Goal: Information Seeking & Learning: Learn about a topic

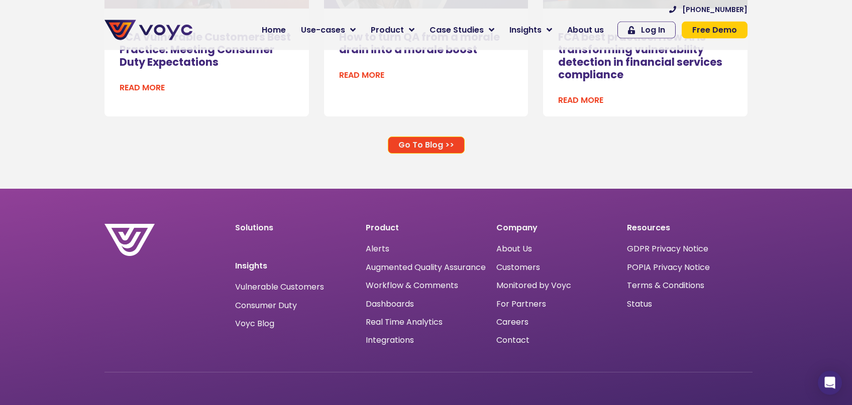
scroll to position [6551, 0]
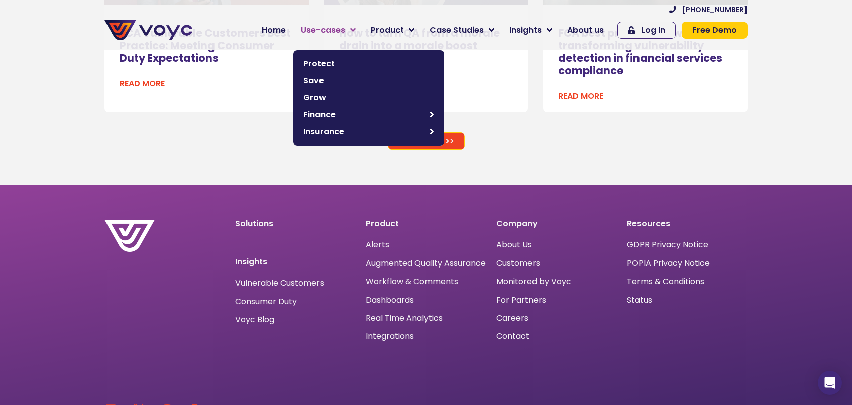
click at [356, 34] on icon at bounding box center [353, 30] width 6 height 9
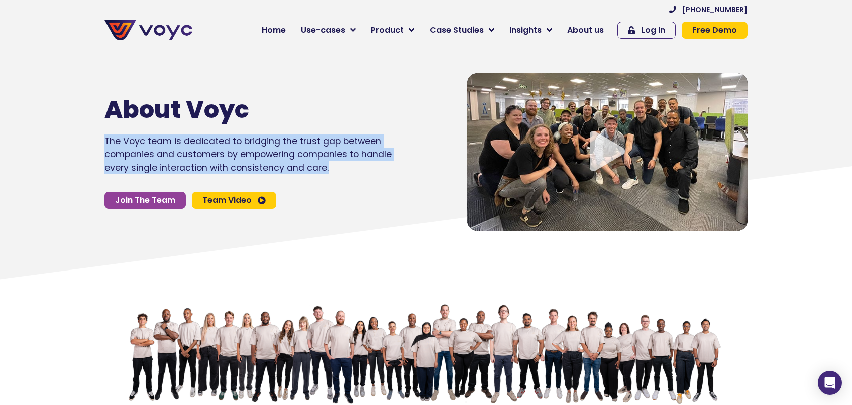
drag, startPoint x: 105, startPoint y: 138, endPoint x: 380, endPoint y: 173, distance: 278.1
click at [382, 173] on div "About Voyc The Voyc team is dedicated to bridging the trust gap between compani…" at bounding box center [275, 152] width 353 height 168
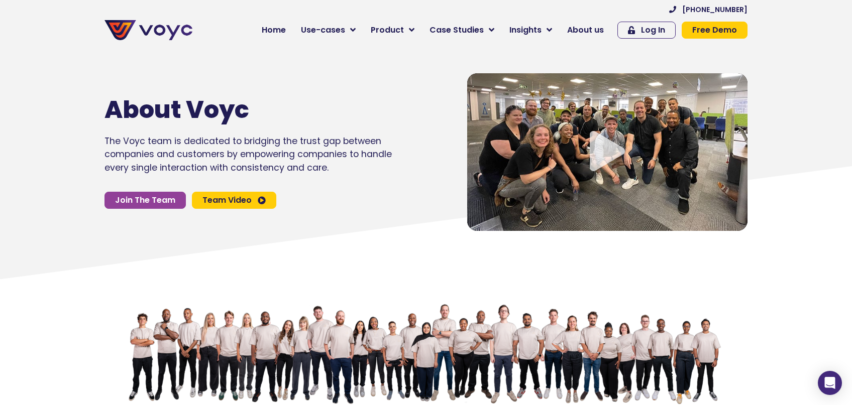
click at [380, 174] on p "The Voyc team is dedicated to bridging the trust gap between companies and cust…" at bounding box center [248, 155] width 287 height 40
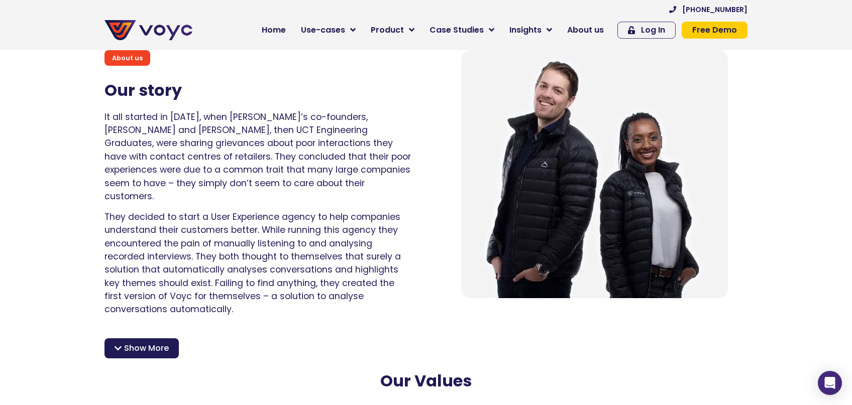
scroll to position [692, 0]
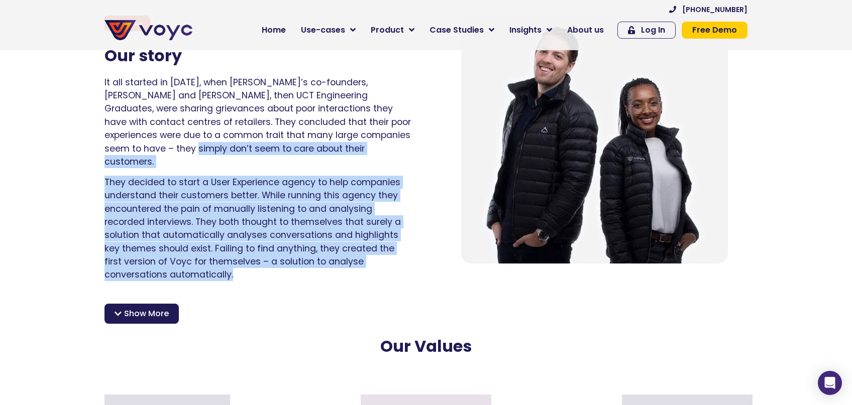
drag, startPoint x: 174, startPoint y: 268, endPoint x: 125, endPoint y: 142, distance: 135.6
click at [126, 143] on div "It all started in 2015, when Voyc’s co-founders, Matthew and Lethabo, then UCT …" at bounding box center [258, 179] width 306 height 206
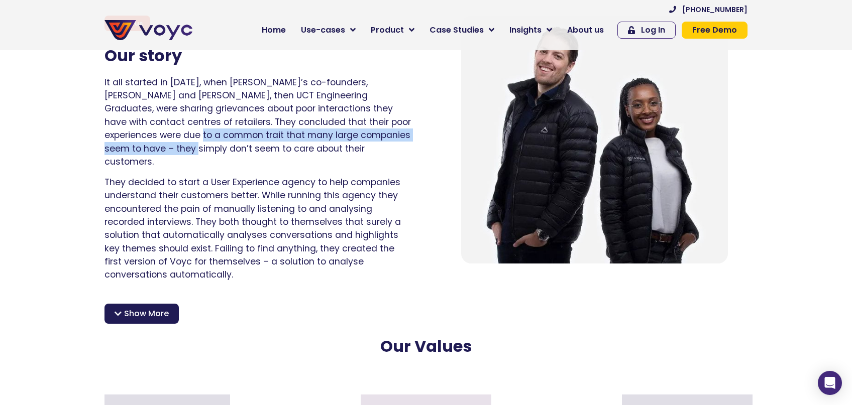
drag, startPoint x: 125, startPoint y: 142, endPoint x: 130, endPoint y: 139, distance: 6.1
click at [128, 140] on p "It all started in 2015, when Voyc’s co-founders, Matthew and Lethabo, then UCT …" at bounding box center [258, 122] width 306 height 93
click at [135, 139] on p "It all started in 2015, when Voyc’s co-founders, Matthew and Lethabo, then UCT …" at bounding box center [258, 122] width 306 height 93
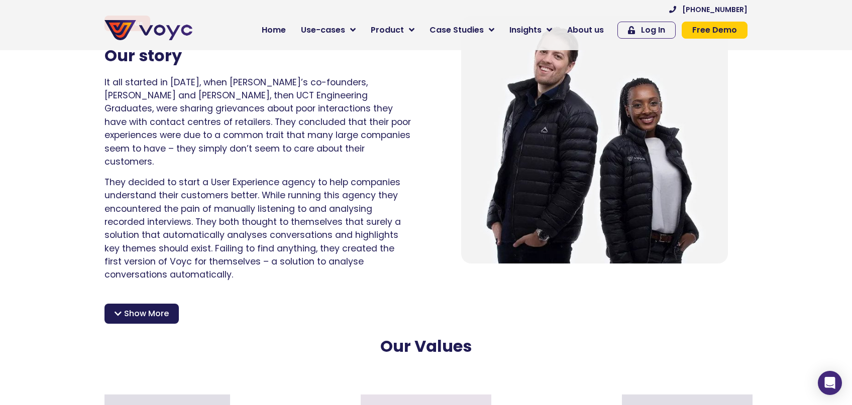
click at [105, 82] on div "About us Our story It all started in 2015, when Voyc’s co-founders, Matthew and…" at bounding box center [257, 150] width 317 height 278
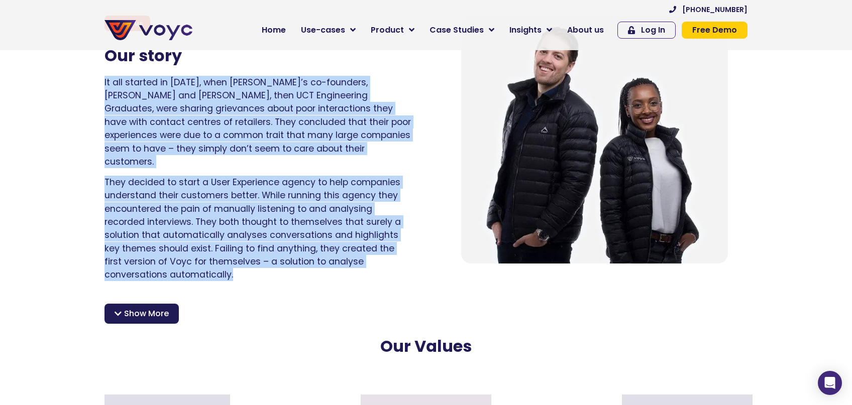
drag, startPoint x: 105, startPoint y: 82, endPoint x: 208, endPoint y: 262, distance: 207.0
click at [208, 262] on div "It all started in 2015, when Voyc’s co-founders, Matthew and Lethabo, then UCT …" at bounding box center [258, 179] width 306 height 206
click at [202, 263] on p "They decided to start a User Experience agency to help companies understand the…" at bounding box center [258, 229] width 306 height 106
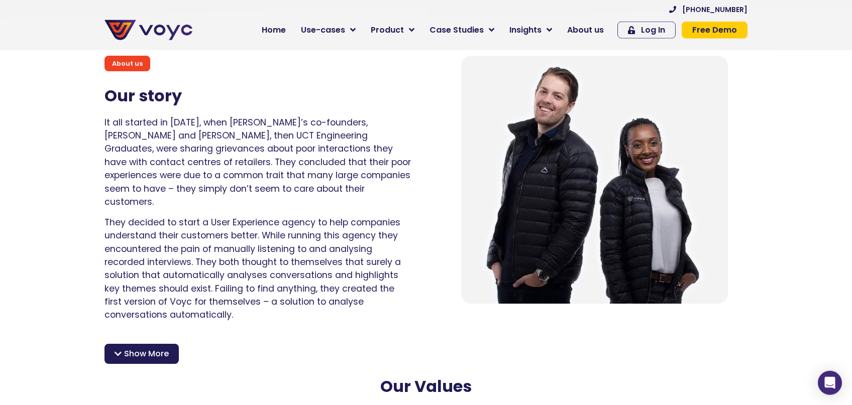
scroll to position [586, 0]
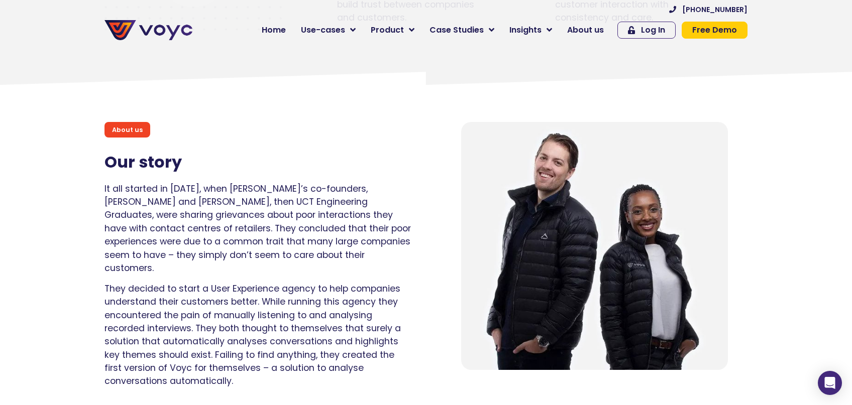
click at [107, 188] on p "It all started in 2015, when Voyc’s co-founders, Matthew and Lethabo, then UCT …" at bounding box center [258, 228] width 306 height 93
click at [104, 186] on div "About us Our story It all started in 2015, when Voyc’s co-founders, Matthew and…" at bounding box center [257, 256] width 317 height 278
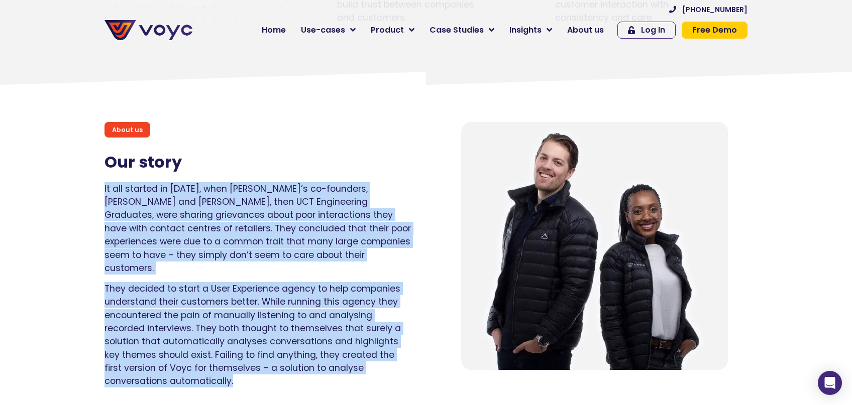
drag, startPoint x: 105, startPoint y: 188, endPoint x: 390, endPoint y: 366, distance: 335.8
click at [390, 366] on div "It all started in 2015, when Voyc’s co-founders, Matthew and Lethabo, then UCT …" at bounding box center [258, 285] width 306 height 206
drag, startPoint x: 390, startPoint y: 366, endPoint x: 385, endPoint y: 352, distance: 14.9
click at [390, 365] on p "They decided to start a User Experience agency to help companies understand the…" at bounding box center [258, 335] width 306 height 106
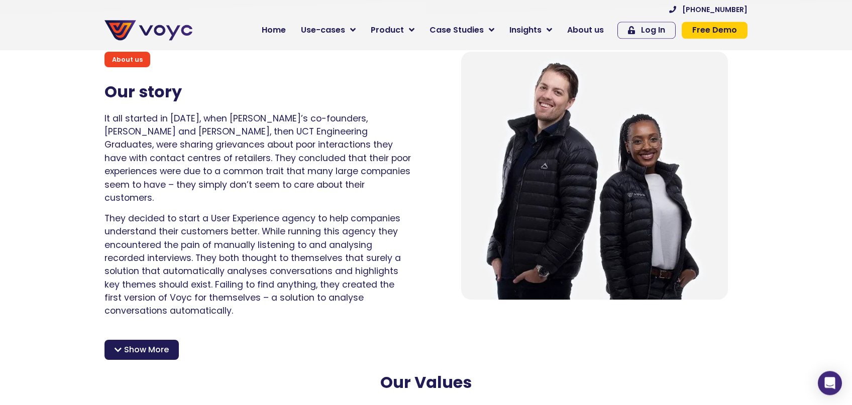
scroll to position [746, 0]
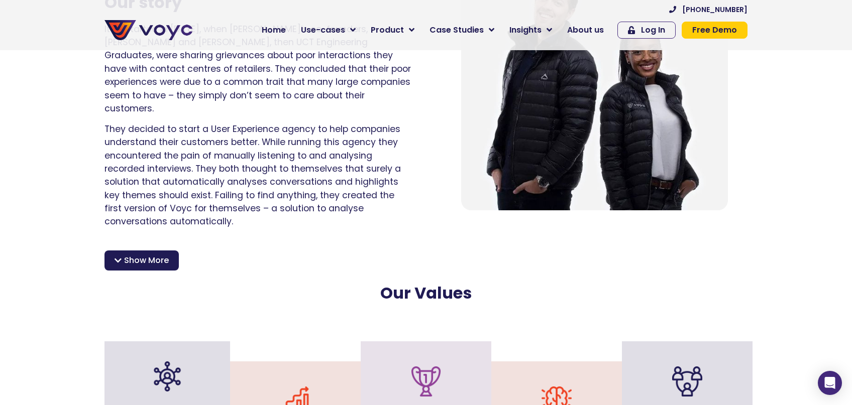
click at [162, 255] on span "Show More" at bounding box center [146, 261] width 45 height 12
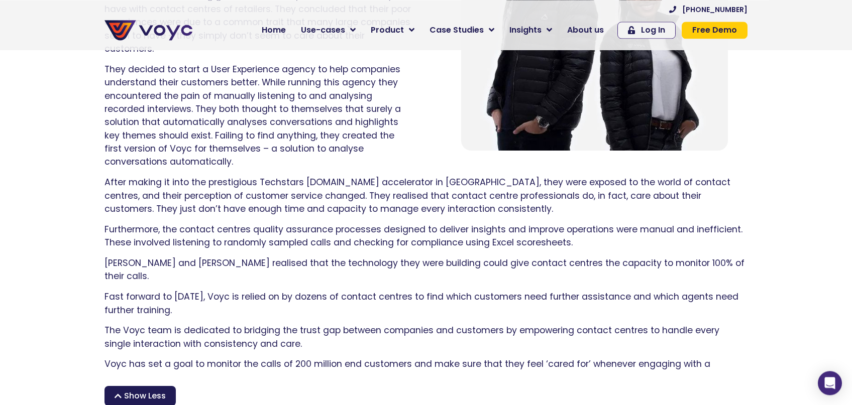
scroll to position [799, 0]
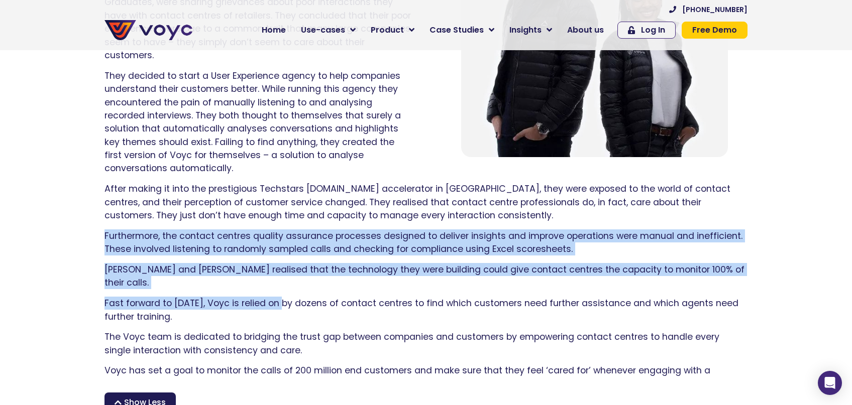
drag, startPoint x: 105, startPoint y: 222, endPoint x: 285, endPoint y: 277, distance: 188.5
click at [285, 277] on div "After making it into the prestigious Techstars SAP.iO accelerator in Berlin, th…" at bounding box center [426, 286] width 643 height 209
click at [282, 297] on p "Fast forward to today, Voyc is relied on by dozens of contact centres to find w…" at bounding box center [426, 310] width 643 height 27
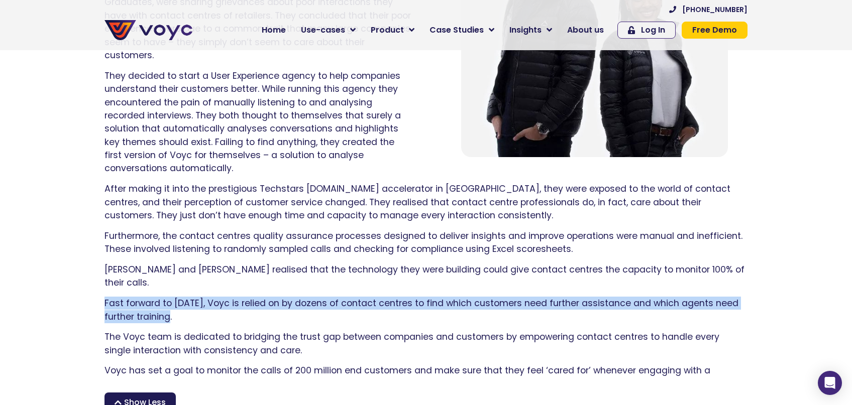
drag, startPoint x: 105, startPoint y: 274, endPoint x: 182, endPoint y: 291, distance: 79.6
click at [182, 297] on p "Fast forward to today, Voyc is relied on by dozens of contact centres to find w…" at bounding box center [426, 310] width 643 height 27
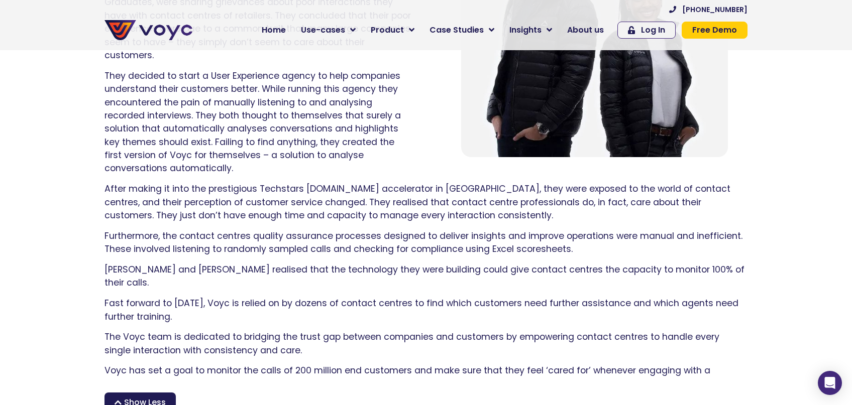
click at [182, 297] on p "Fast forward to today, Voyc is relied on by dozens of contact centres to find w…" at bounding box center [426, 310] width 643 height 27
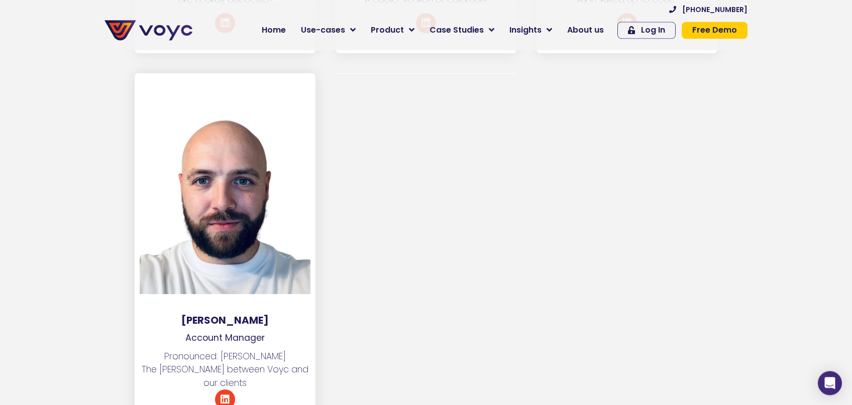
scroll to position [5699, 0]
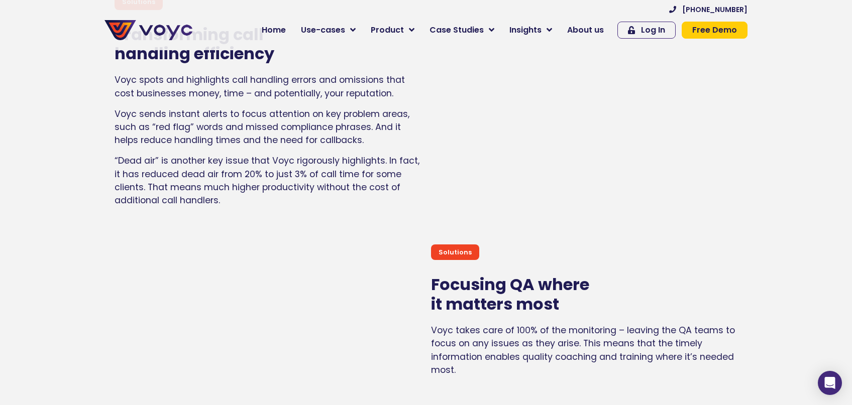
scroll to position [3036, 0]
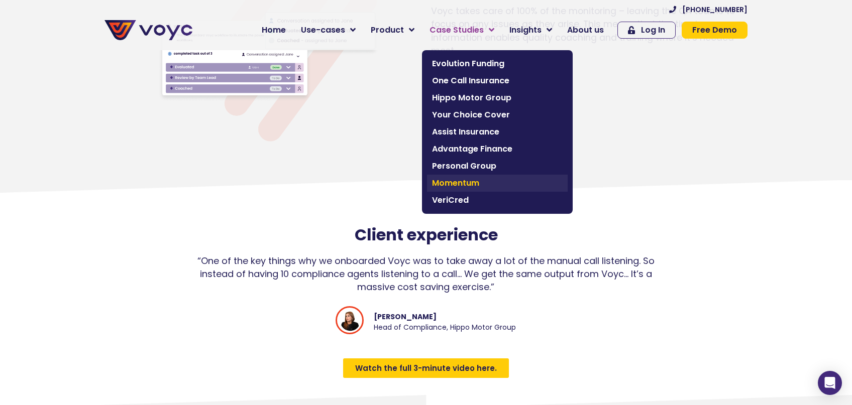
click at [533, 178] on span "Momentum" at bounding box center [497, 183] width 131 height 12
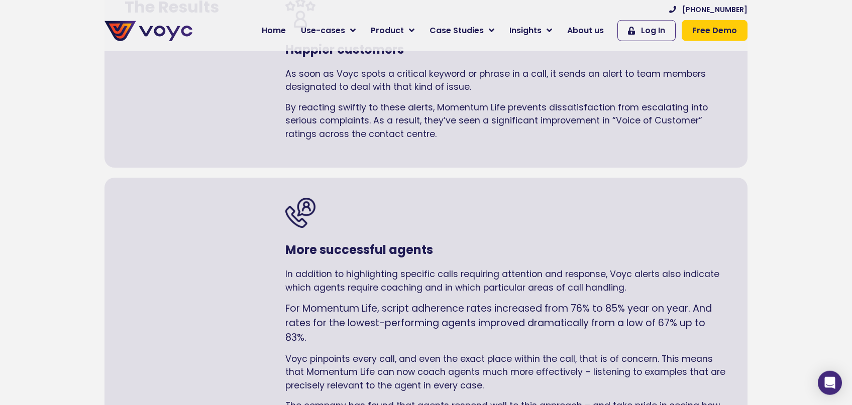
scroll to position [1118, 0]
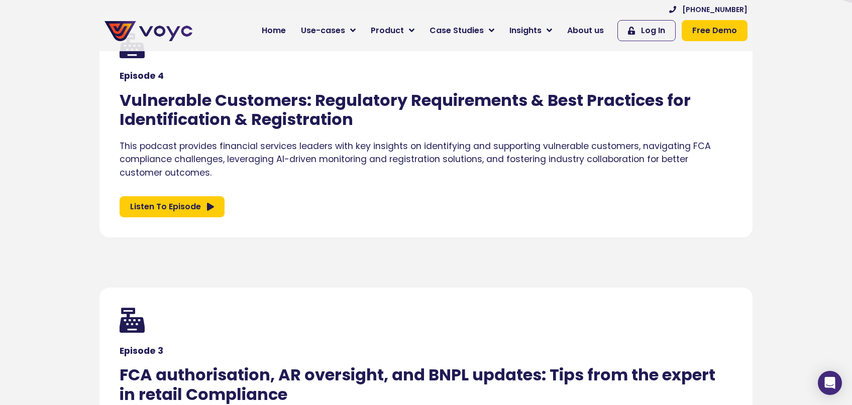
scroll to position [266, 0]
